Goal: Task Accomplishment & Management: Use online tool/utility

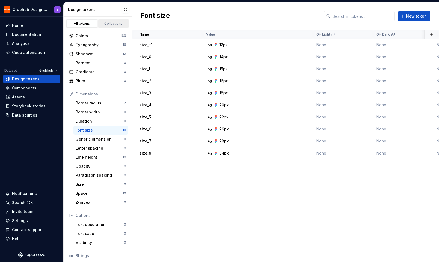
click at [109, 21] on link "Collections" at bounding box center [113, 23] width 31 height 8
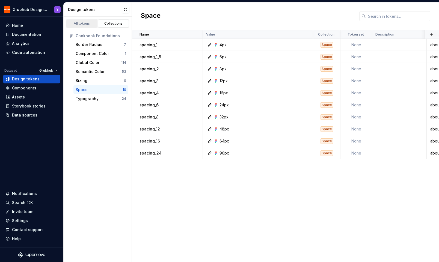
click at [85, 22] on div "All tokens" at bounding box center [81, 23] width 27 height 4
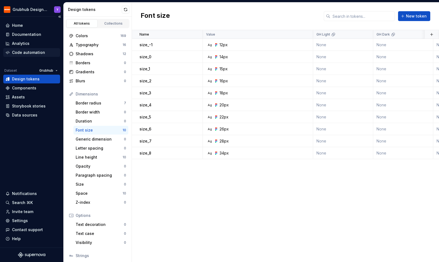
click at [36, 53] on div "Code automation" at bounding box center [28, 52] width 33 height 5
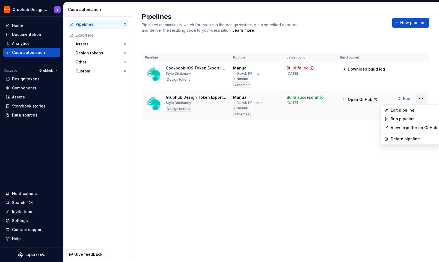
click at [422, 99] on html "Grubhub Design System Y Home Documentation Analytics Code automation Dataset Gr…" at bounding box center [219, 131] width 439 height 262
click at [395, 112] on div "Edit pipeline" at bounding box center [414, 109] width 47 height 5
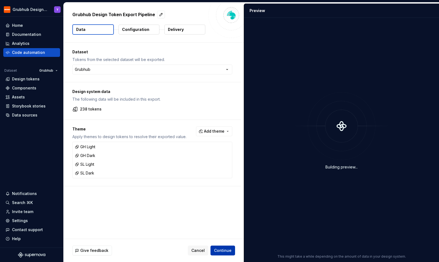
click at [230, 251] on span "Continue" at bounding box center [222, 249] width 17 height 5
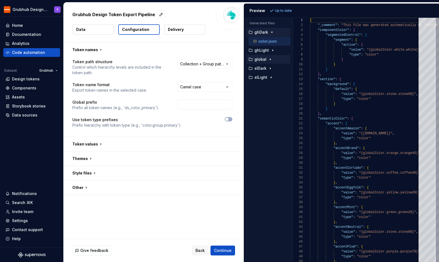
click at [269, 56] on div "global" at bounding box center [268, 59] width 44 height 9
click at [267, 59] on div "button" at bounding box center [270, 59] width 7 height 4
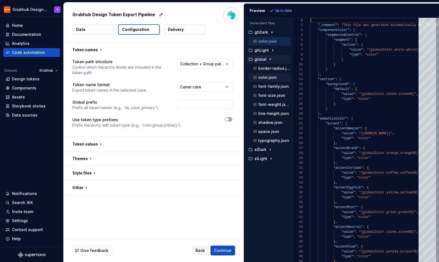
click at [266, 78] on p "color.json" at bounding box center [267, 77] width 19 height 4
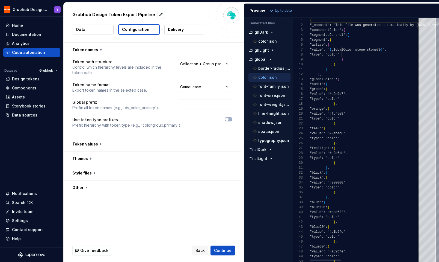
scroll to position [49, 0]
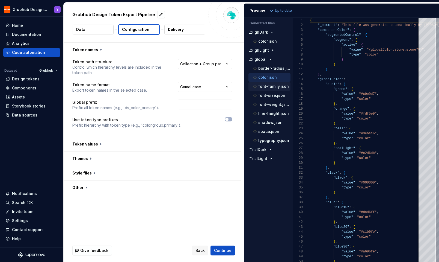
click at [266, 86] on p "font-family.json" at bounding box center [273, 86] width 31 height 4
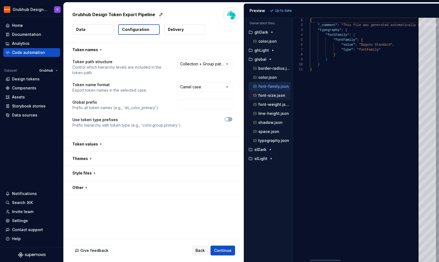
click at [266, 96] on p "font-size.json" at bounding box center [271, 95] width 27 height 4
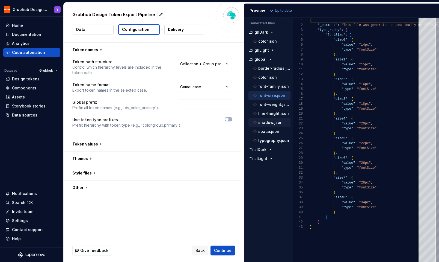
click at [271, 125] on div "shadow.json" at bounding box center [271, 122] width 38 height 5
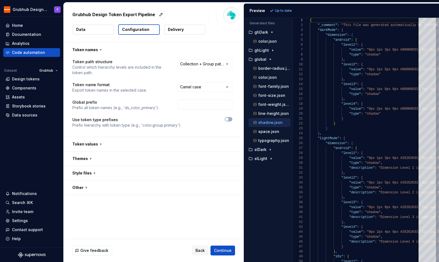
click at [271, 121] on p "shadow.json" at bounding box center [270, 122] width 24 height 4
click at [267, 150] on div "button" at bounding box center [270, 149] width 7 height 4
click at [269, 143] on div "typography.json" at bounding box center [271, 140] width 38 height 5
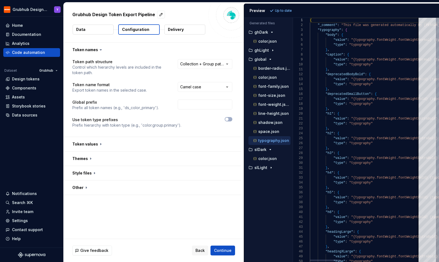
scroll to position [39, 0]
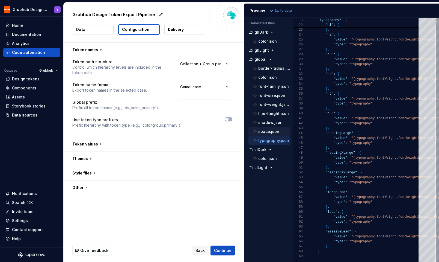
click at [274, 133] on p "space.json" at bounding box center [268, 131] width 21 height 4
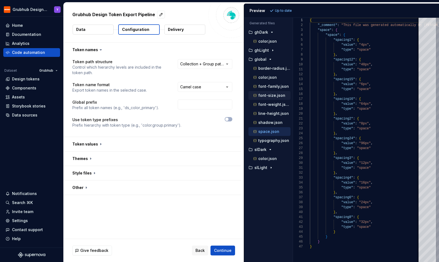
click at [273, 93] on p "font-size.json" at bounding box center [271, 95] width 27 height 4
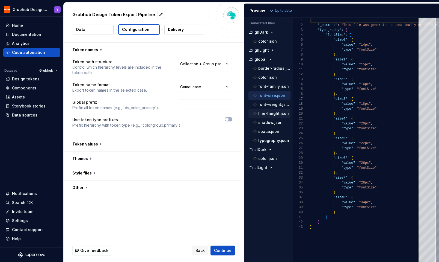
click at [270, 117] on div "line-height.json" at bounding box center [269, 113] width 42 height 9
click at [269, 116] on button "line-height.json" at bounding box center [269, 113] width 42 height 6
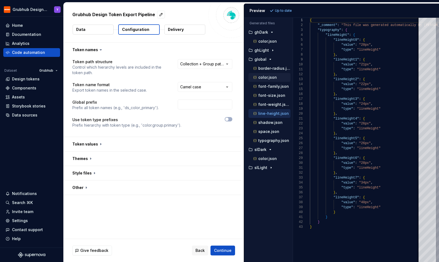
click at [270, 76] on p "color.json" at bounding box center [267, 77] width 19 height 4
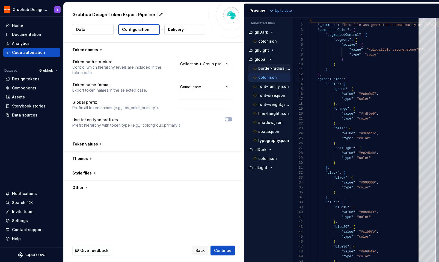
click at [271, 70] on p "border-radius.json" at bounding box center [274, 68] width 32 height 4
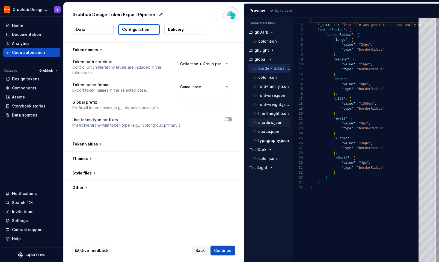
click at [271, 123] on p "shadow.json" at bounding box center [270, 122] width 24 height 4
type textarea "**********"
